Goal: Information Seeking & Learning: Find specific fact

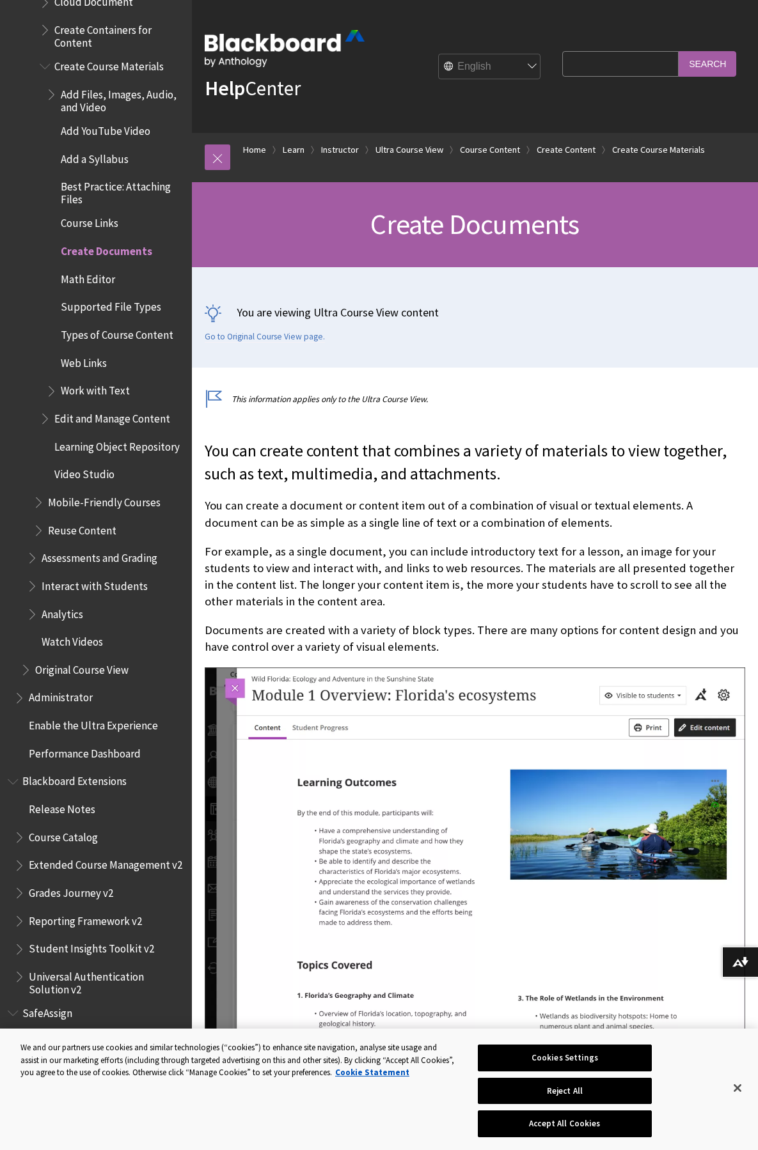
click at [568, 64] on input "Search Query" at bounding box center [620, 63] width 116 height 25
type input "link to pantopto"
click at [679, 51] on input "Search" at bounding box center [708, 63] width 58 height 25
click at [700, 63] on input "Search" at bounding box center [708, 63] width 58 height 25
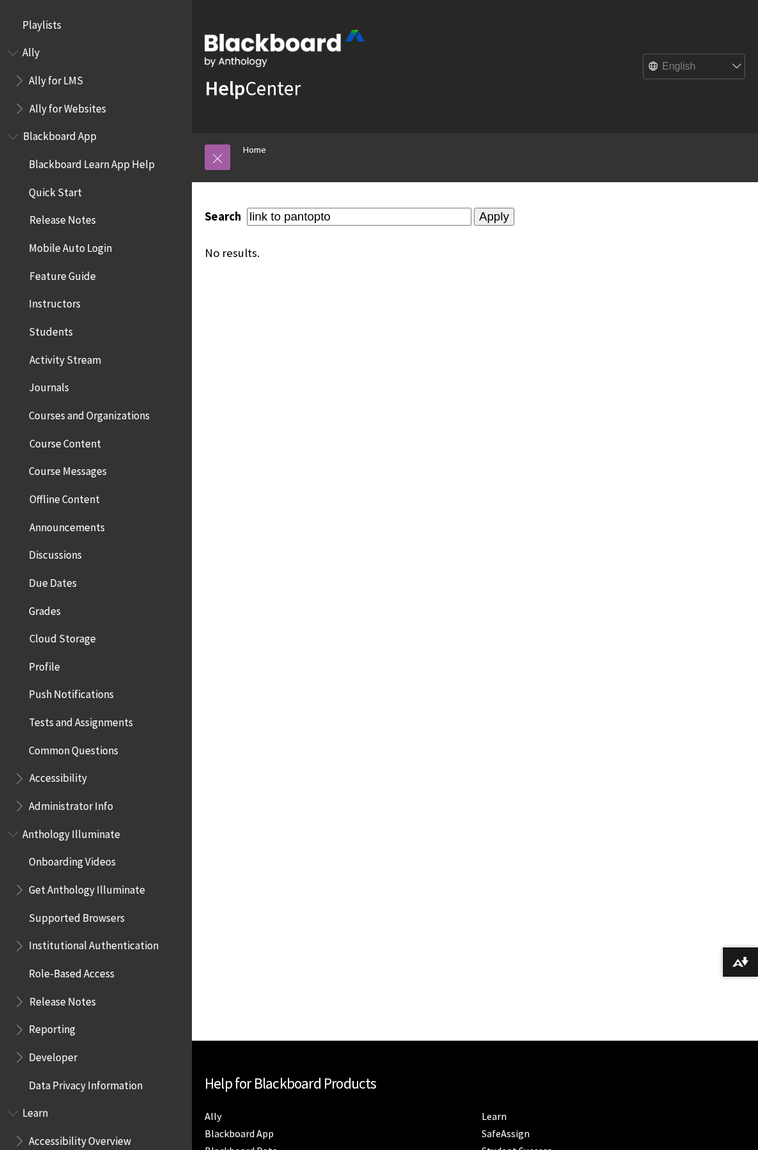
drag, startPoint x: 281, startPoint y: 217, endPoint x: 184, endPoint y: 205, distance: 97.3
click at [186, 205] on div "Skip to main content Help Center English عربية Català Cymraeg Deutsch Español S…" at bounding box center [379, 705] width 758 height 1411
type input "pantopto"
click at [474, 208] on input "Apply" at bounding box center [494, 217] width 40 height 18
